Goal: Check status: Check status

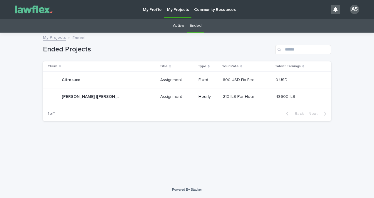
click at [183, 34] on div "Ended Projects" at bounding box center [187, 47] width 288 height 28
click at [181, 29] on link "Active" at bounding box center [178, 26] width 11 height 14
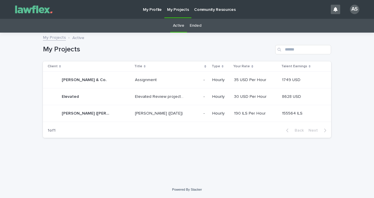
click at [176, 117] on div "[PERSON_NAME] ([DATE]) [PERSON_NAME] ([DATE])" at bounding box center [167, 114] width 64 height 10
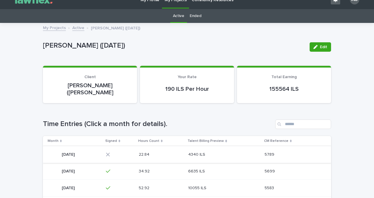
scroll to position [34, 0]
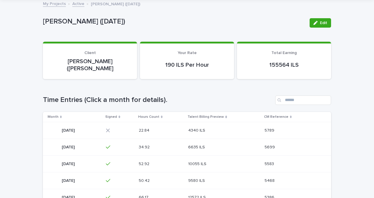
click at [181, 126] on div "22.84 22.84" at bounding box center [161, 131] width 45 height 10
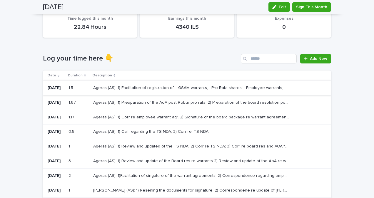
scroll to position [53, 0]
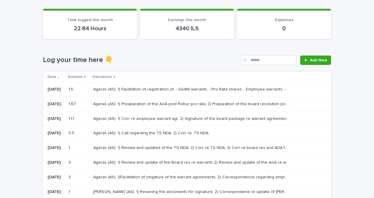
click at [173, 89] on p "Ageras (AS): 1) Facilitation of registration of: - GSAM warrants; - Pro Rata sh…" at bounding box center [191, 89] width 197 height 6
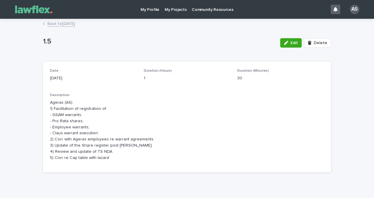
click at [61, 25] on link "Back to [DATE]" at bounding box center [61, 23] width 28 height 7
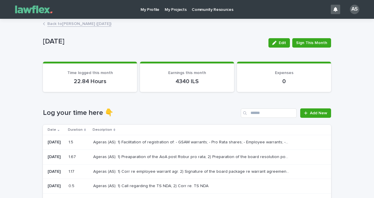
click at [149, 156] on p "Ageras (AS): 1) Preaparation of the AoA post Robur pro rata; 2) Preparation of …" at bounding box center [191, 156] width 197 height 6
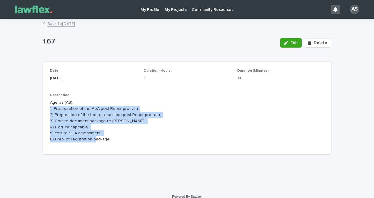
drag, startPoint x: 112, startPoint y: 141, endPoint x: 48, endPoint y: 108, distance: 72.1
click at [50, 108] on p "Ageras (AS): 1) Preaparation of the AoA post Robur pro rata; 2) Preparation of …" at bounding box center [187, 121] width 274 height 43
drag, startPoint x: 48, startPoint y: 108, endPoint x: 108, endPoint y: 144, distance: 69.7
click at [108, 144] on div "Description Ageras (AS): 1) Preaparation of the AoA post Robur pro rata; 2) Pre…" at bounding box center [187, 120] width 274 height 54
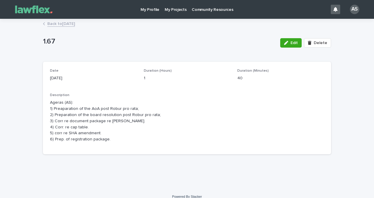
click at [51, 25] on link "Back to [DATE]" at bounding box center [61, 23] width 28 height 7
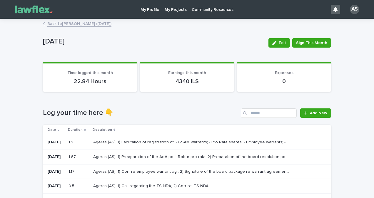
click at [141, 143] on p "Ageras (AS): 1) Facilitation of registration of: - GSAM warrants; - Pro Rata sh…" at bounding box center [191, 142] width 197 height 6
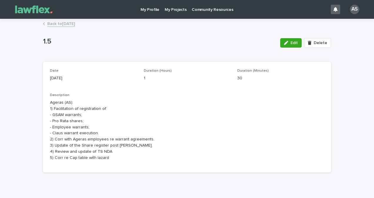
click at [48, 21] on link "Back to [DATE]" at bounding box center [61, 23] width 28 height 7
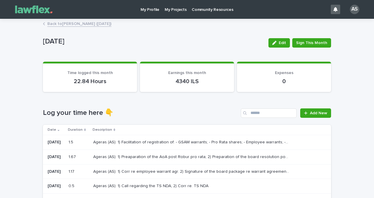
click at [169, 11] on p "My Projects" at bounding box center [176, 6] width 22 height 12
